Goal: Task Accomplishment & Management: Manage account settings

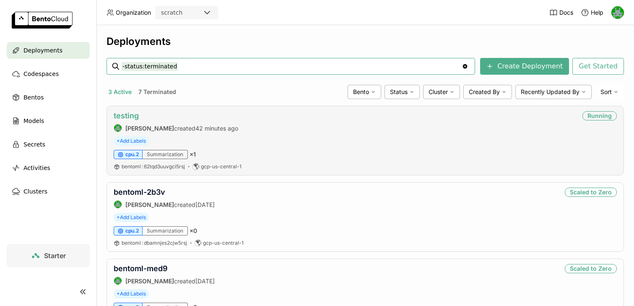
click at [130, 113] on link "testing" at bounding box center [126, 115] width 25 height 9
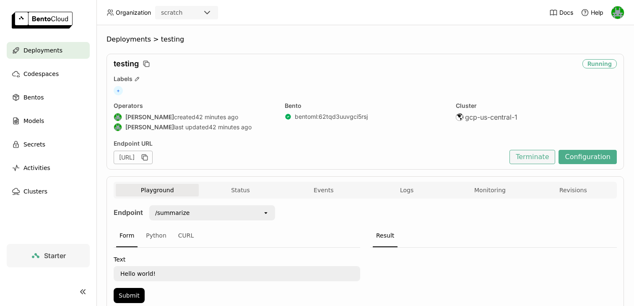
click at [522, 154] on button "Terminate" at bounding box center [533, 157] width 46 height 14
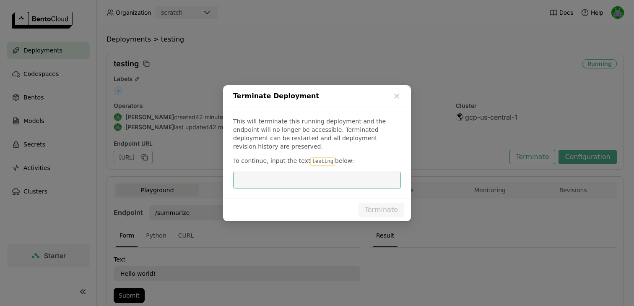
click at [313, 157] on code "testing" at bounding box center [322, 161] width 24 height 8
copy code "testing"
click at [306, 178] on input "dialog" at bounding box center [317, 180] width 158 height 16
paste input "testing"
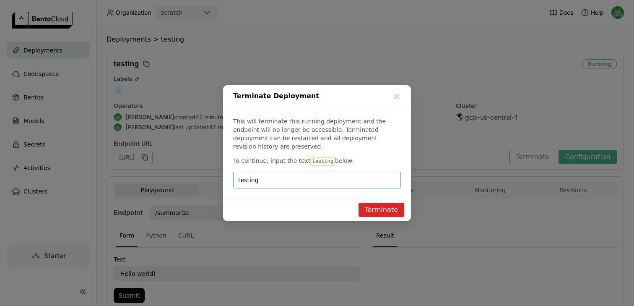
type input "testing"
click at [378, 206] on button "Terminate" at bounding box center [382, 210] width 46 height 14
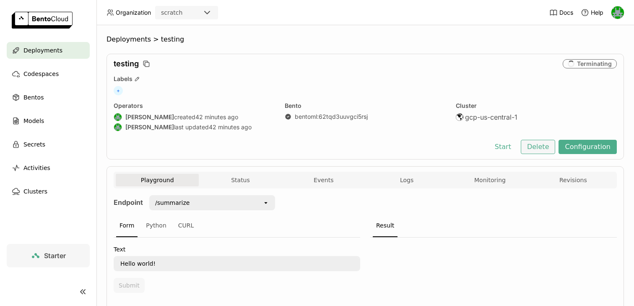
click at [542, 145] on button "Delete" at bounding box center [538, 147] width 35 height 14
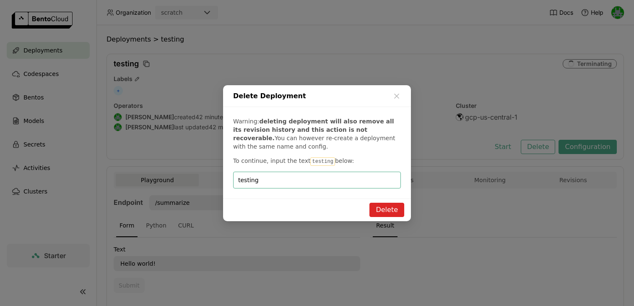
type input "testing"
click at [376, 209] on button "Delete" at bounding box center [387, 210] width 35 height 14
